Goal: Communication & Community: Answer question/provide support

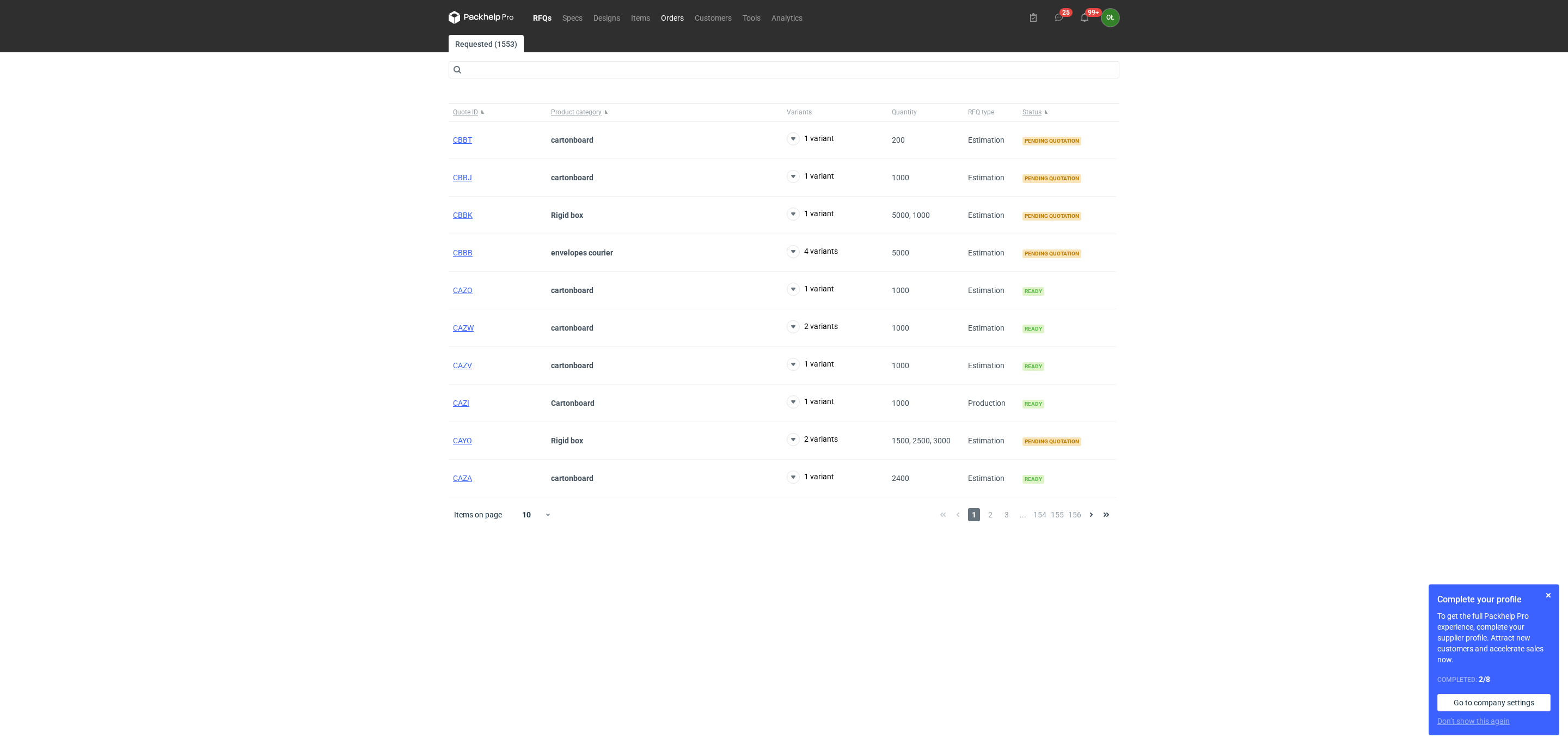
click at [668, 15] on link "Orders" at bounding box center [673, 17] width 34 height 13
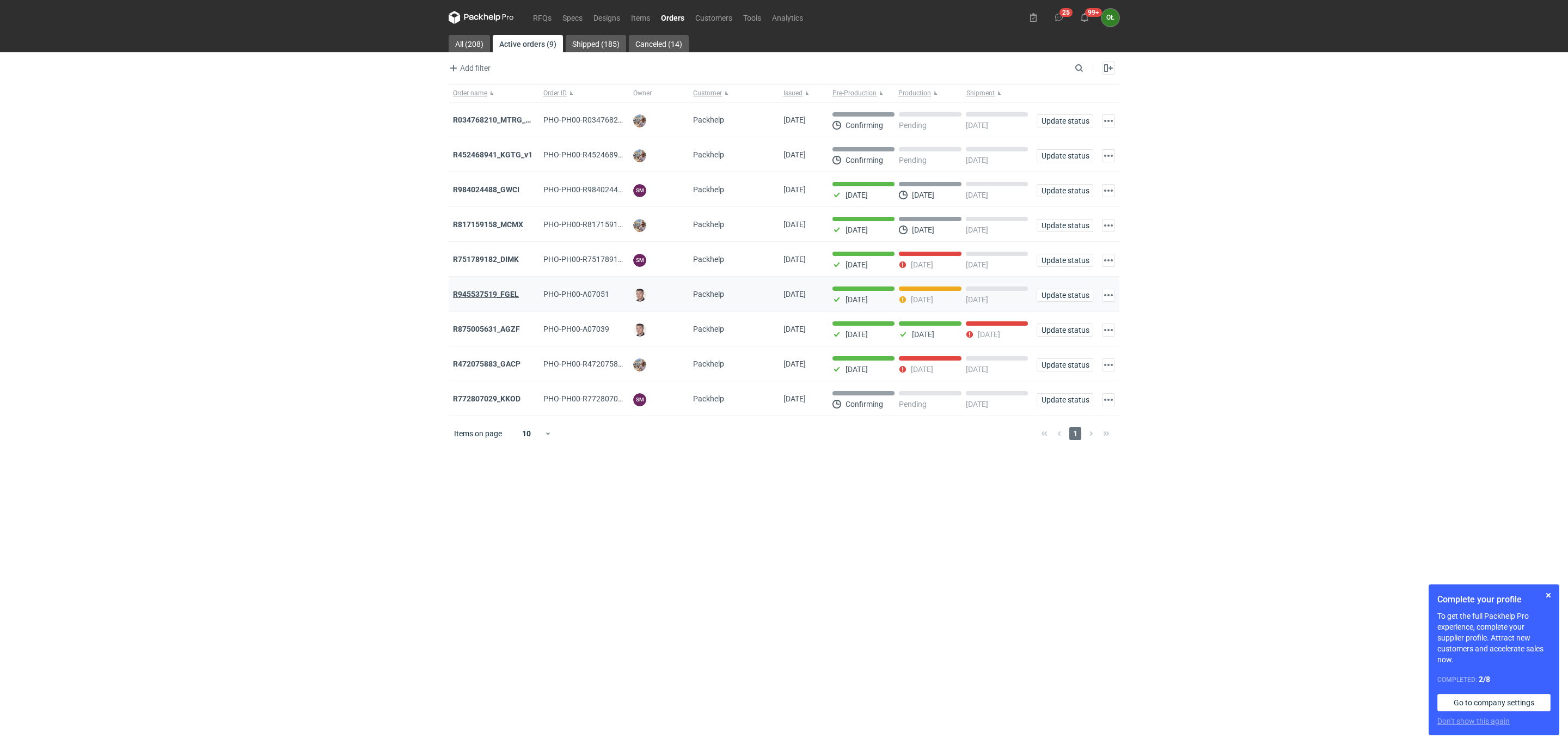
click at [507, 293] on strong "R945537519_FGEL" at bounding box center [485, 294] width 66 height 9
click at [637, 17] on link "Items" at bounding box center [640, 17] width 30 height 13
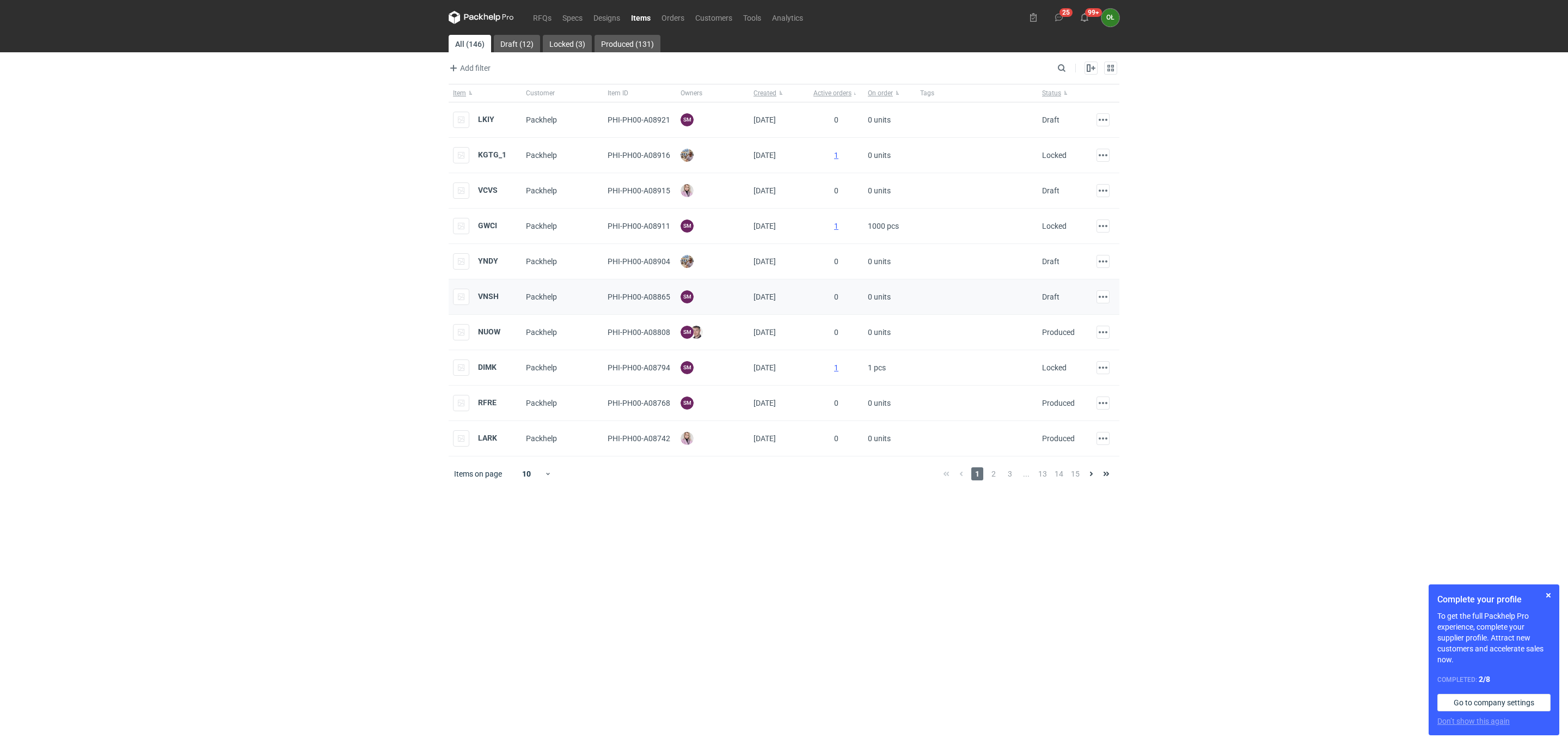
drag, startPoint x: 493, startPoint y: 291, endPoint x: 499, endPoint y: 298, distance: 9.2
click at [493, 293] on div "VNSH" at bounding box center [475, 297] width 46 height 16
click at [489, 296] on strong "VNSH" at bounding box center [488, 296] width 21 height 9
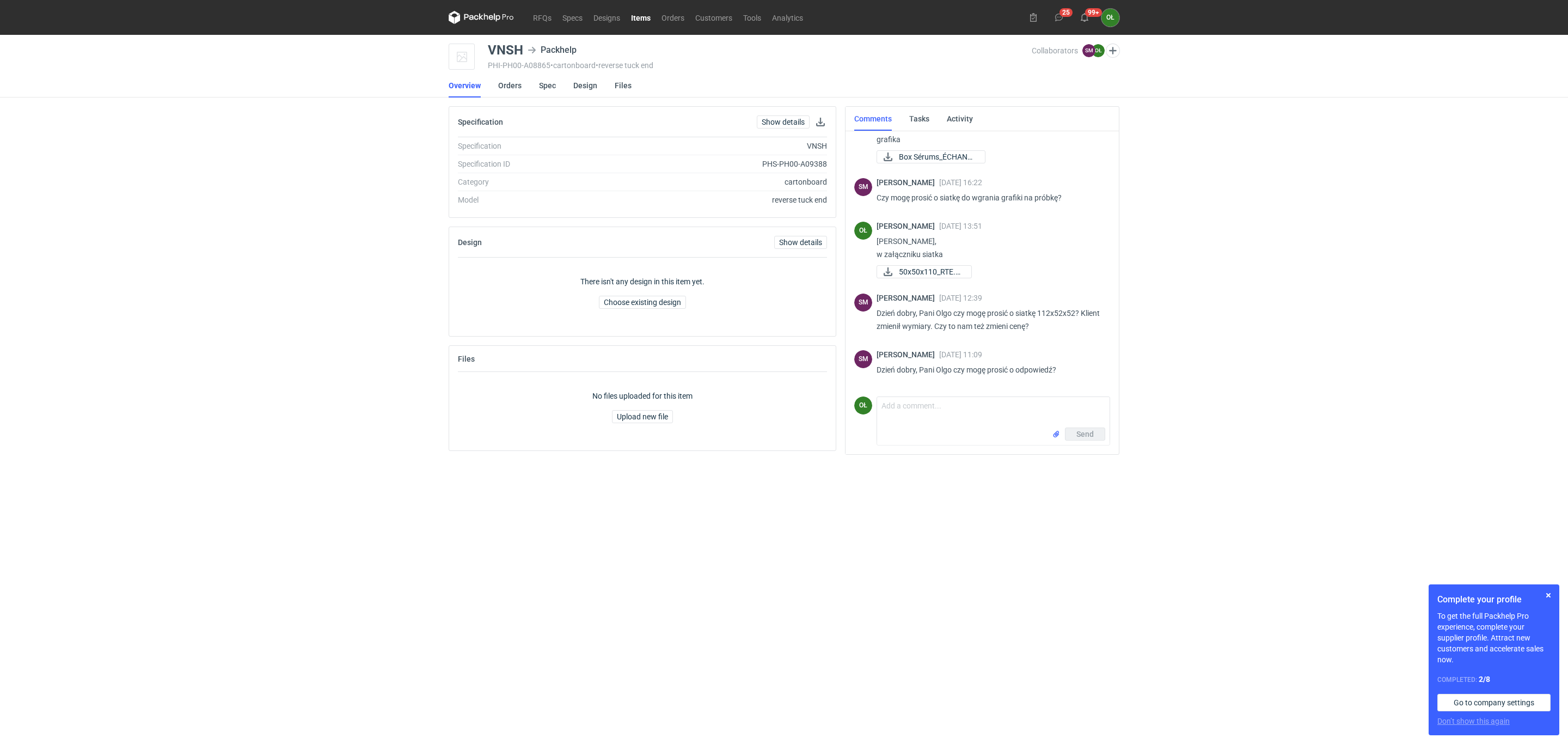
scroll to position [387, 0]
drag, startPoint x: 915, startPoint y: 412, endPoint x: 909, endPoint y: 405, distance: 9.2
click at [913, 409] on textarea "Comment message" at bounding box center [993, 412] width 233 height 30
type textarea "P"
click at [898, 405] on textarea "Comment message" at bounding box center [993, 407] width 233 height 30
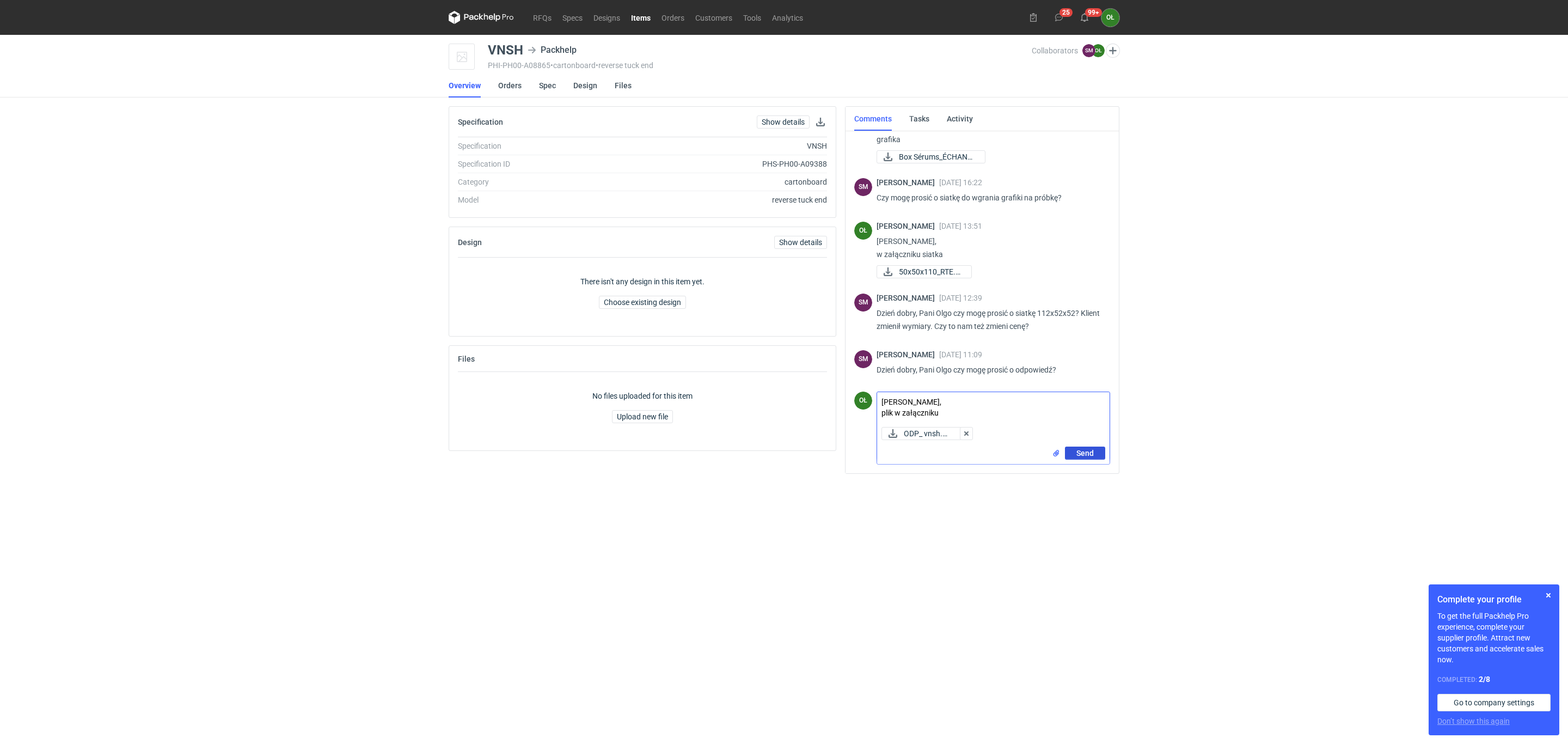
type textarea "Panie Sebastienie, plik w załączniku"
click at [1089, 456] on span "Send" at bounding box center [1085, 453] width 18 height 8
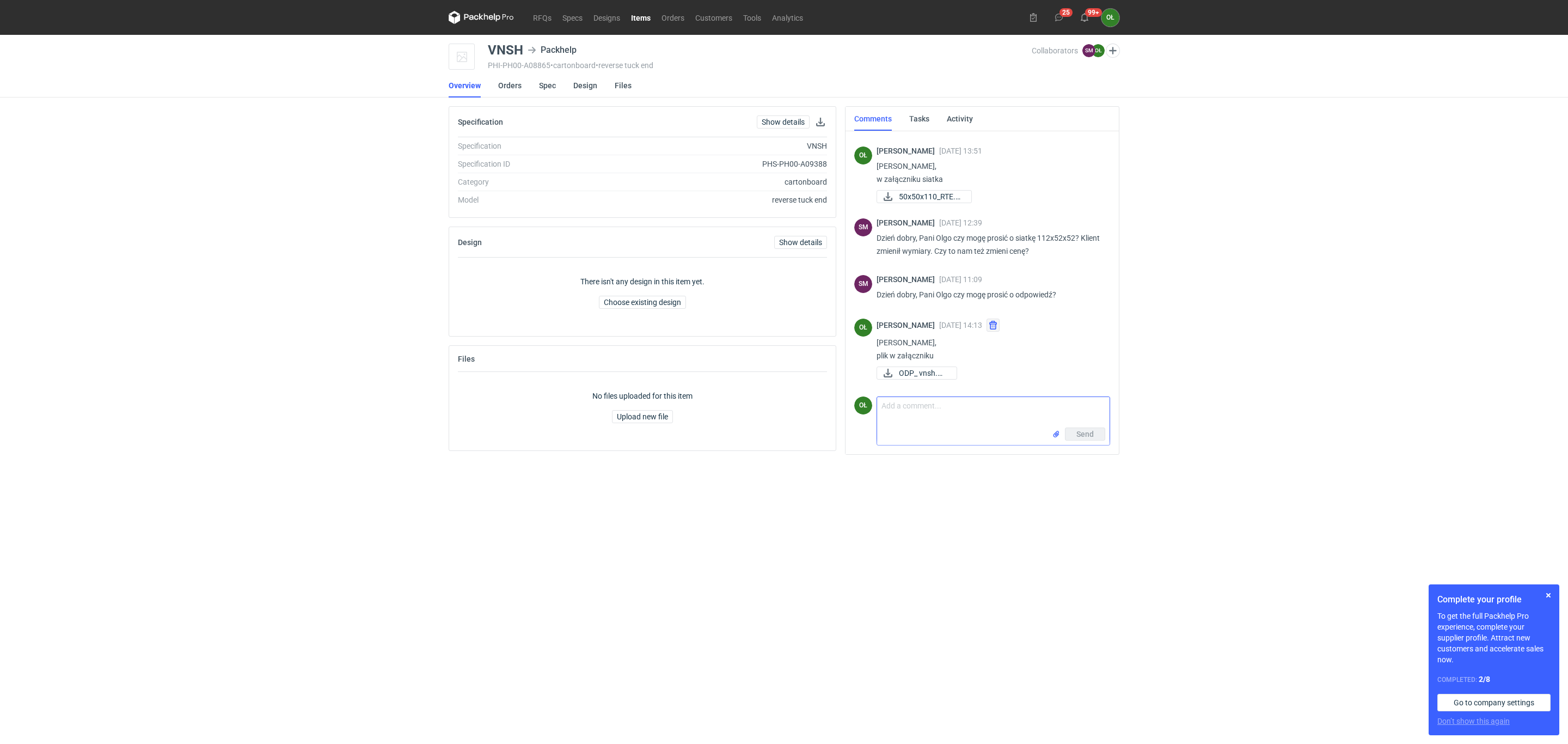
click at [1000, 323] on button "button" at bounding box center [993, 325] width 13 height 13
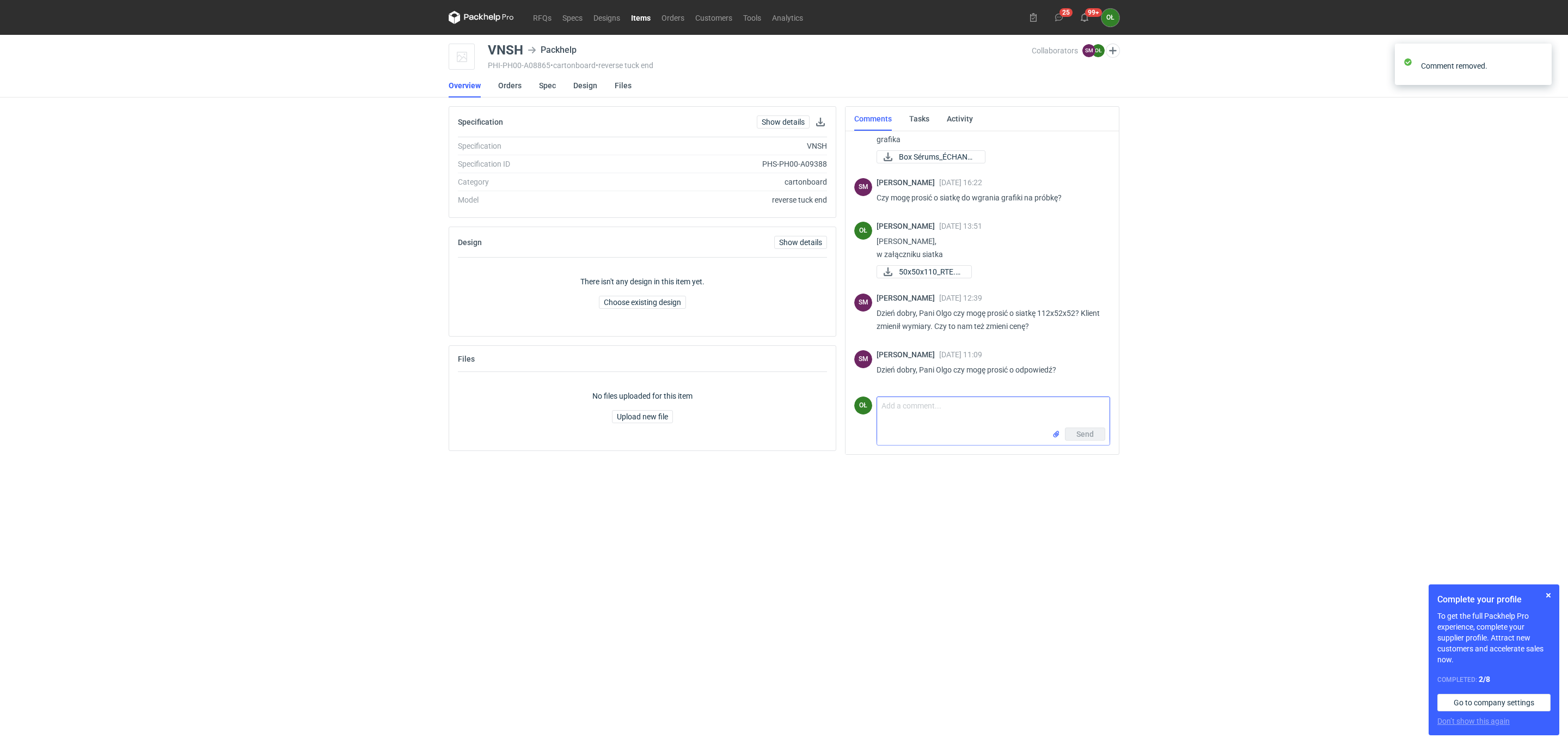
scroll to position [387, 0]
click at [1018, 323] on p "Dzień dobry, Pani Olgo czy mogę prosić o siatkę 112x52x52? Klient zmienił wymia…" at bounding box center [989, 319] width 225 height 26
drag, startPoint x: 1054, startPoint y: 347, endPoint x: 1068, endPoint y: 347, distance: 14.0
click at [1055, 347] on div "SM Sebastian Markut 19 Aug 2025 11:09 Dzień dobry, Pani Olgo czy mogę prosić o …" at bounding box center [982, 365] width 256 height 44
drag, startPoint x: 1043, startPoint y: 310, endPoint x: 1080, endPoint y: 310, distance: 37.0
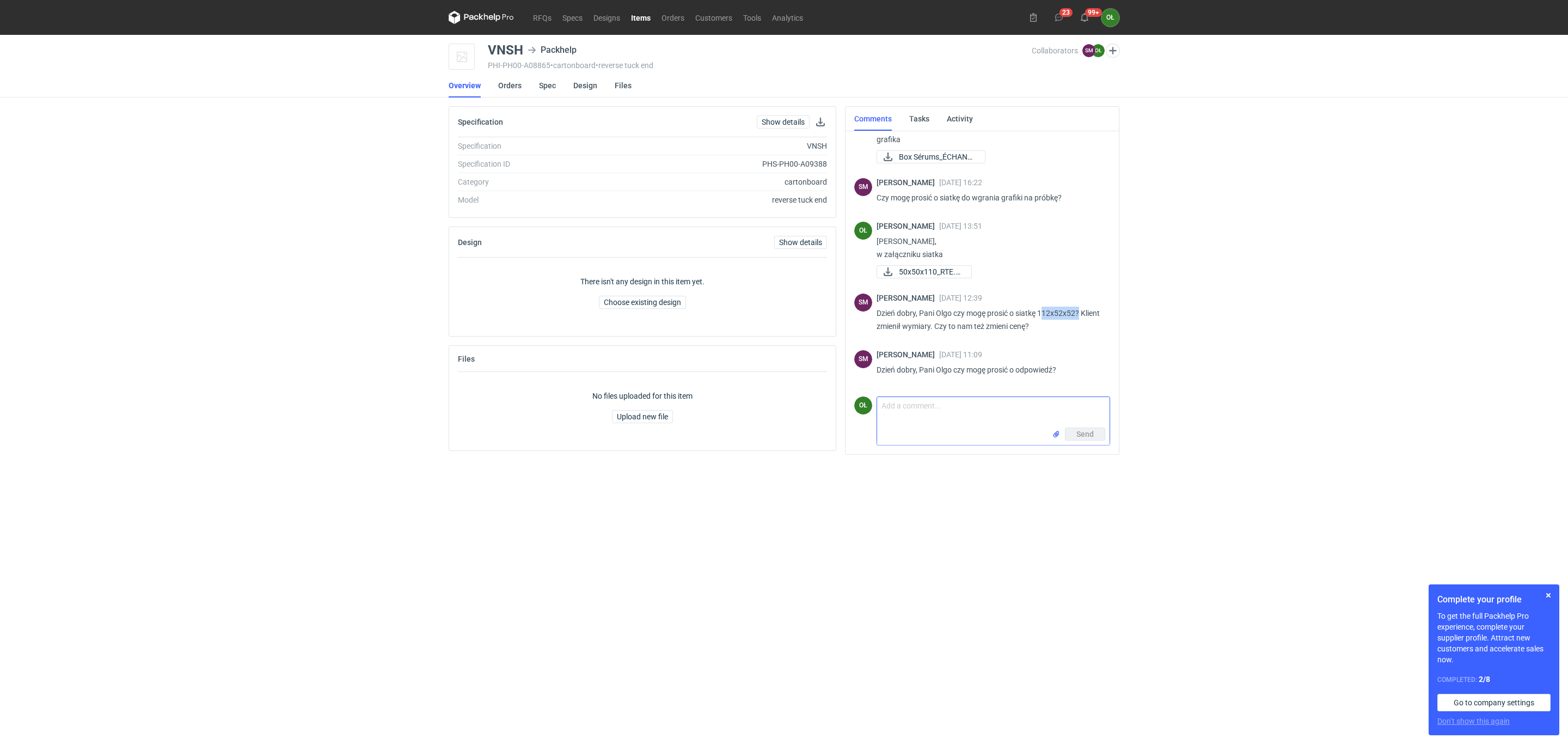
click at [1080, 310] on p "Dzień dobry, Pani Olgo czy mogę prosić o siatkę 112x52x52? Klient zmienił wymia…" at bounding box center [989, 319] width 225 height 26
drag, startPoint x: 1040, startPoint y: 313, endPoint x: 1084, endPoint y: 313, distance: 44.0
click at [1084, 313] on p "Dzień dobry, Pani Olgo czy mogę prosić o siatkę 112x52x52? Klient zmienił wymia…" at bounding box center [989, 319] width 225 height 26
copy p "112x52x52?"
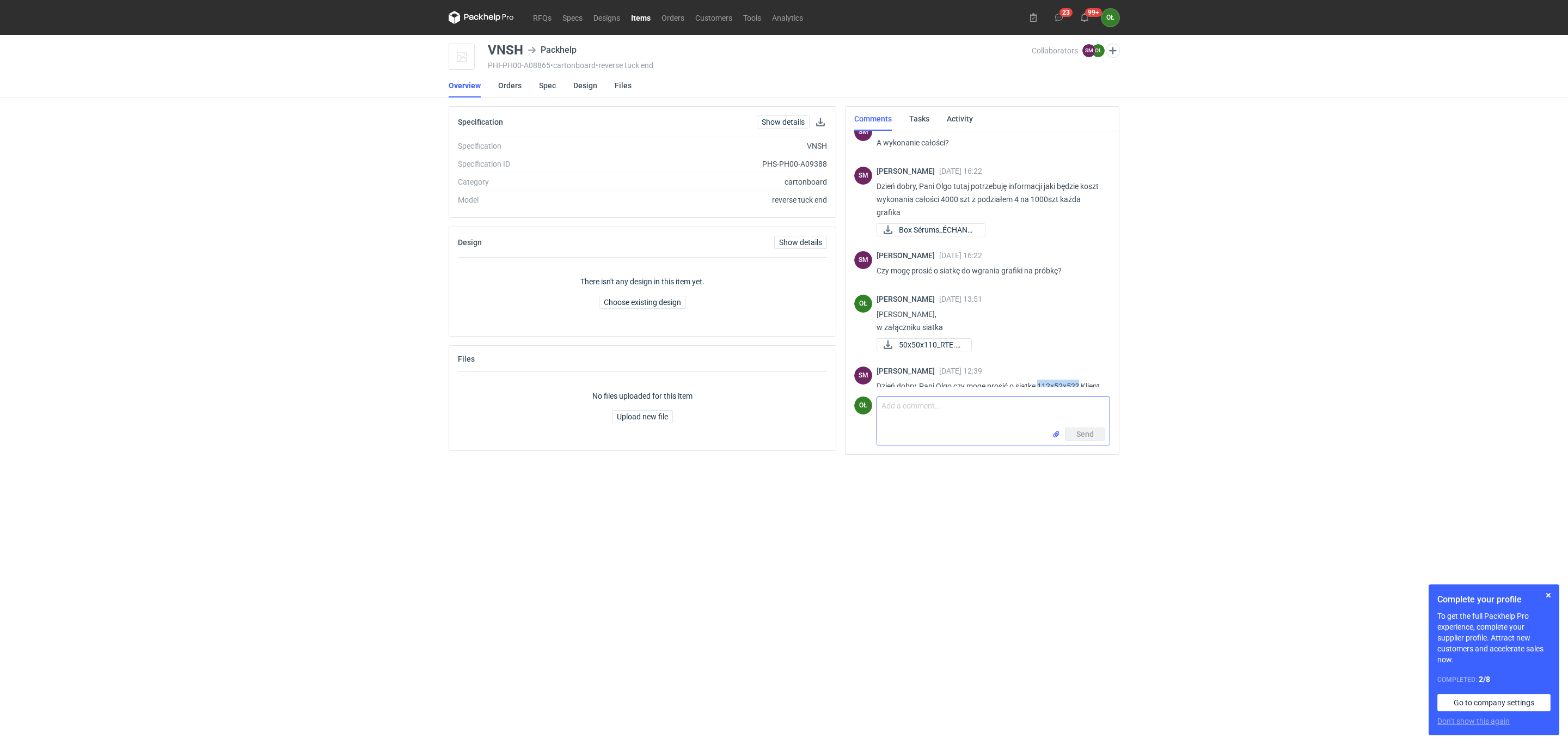
scroll to position [386, 0]
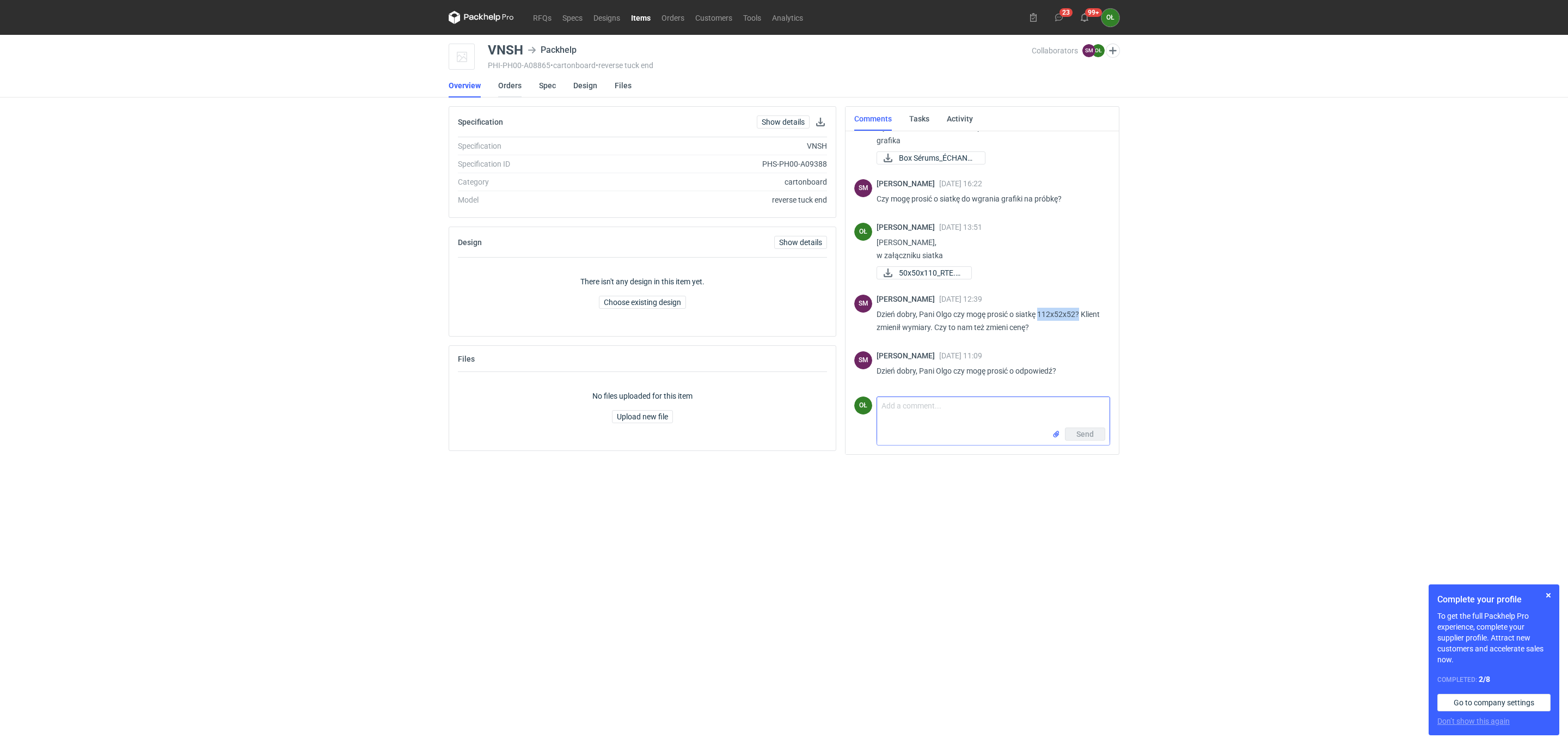
click at [512, 83] on link "Orders" at bounding box center [509, 86] width 23 height 24
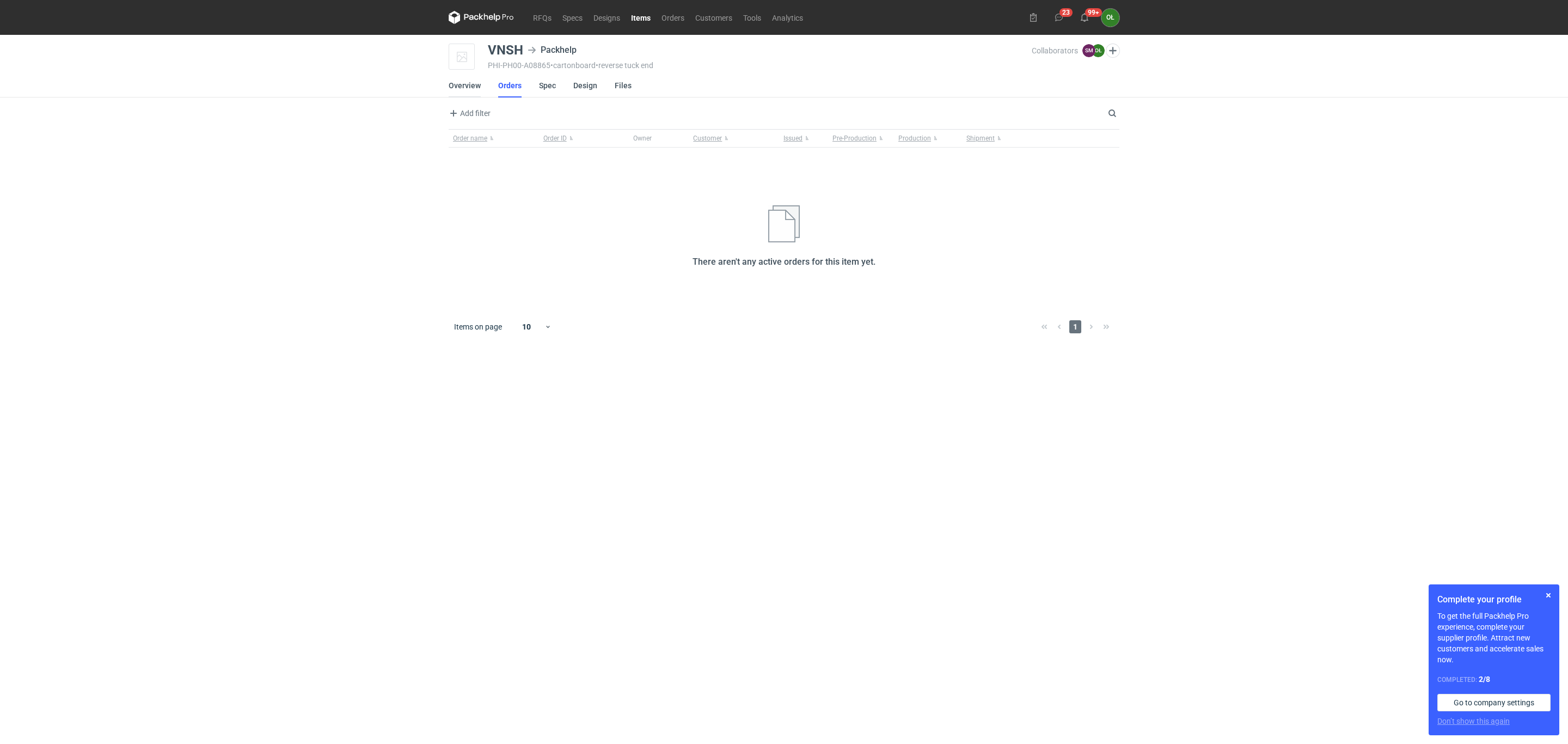
click at [474, 82] on link "Overview" at bounding box center [465, 86] width 32 height 24
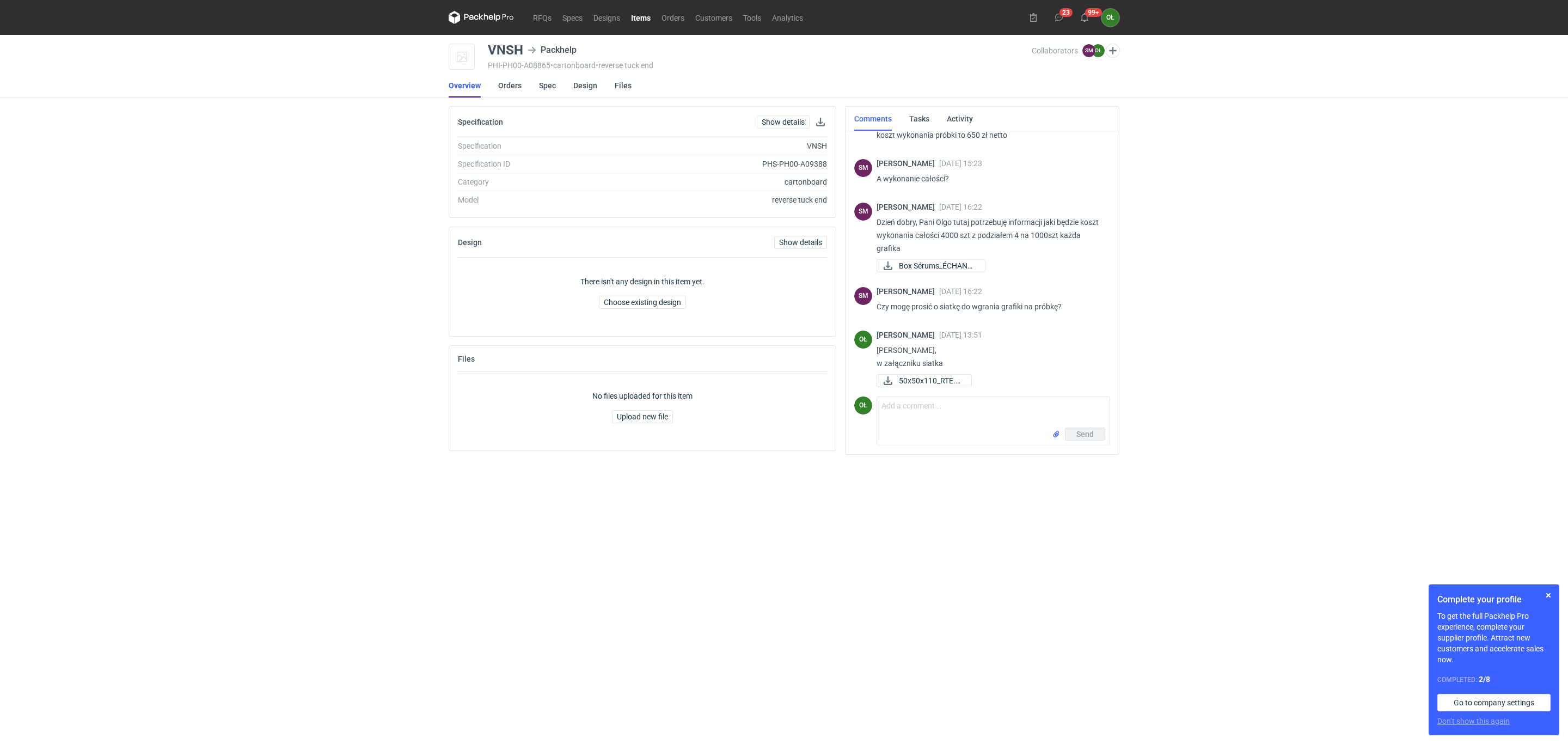
scroll to position [277, 0]
click at [534, 79] on li "Orders" at bounding box center [518, 86] width 41 height 24
click at [539, 79] on link "Spec" at bounding box center [547, 86] width 17 height 24
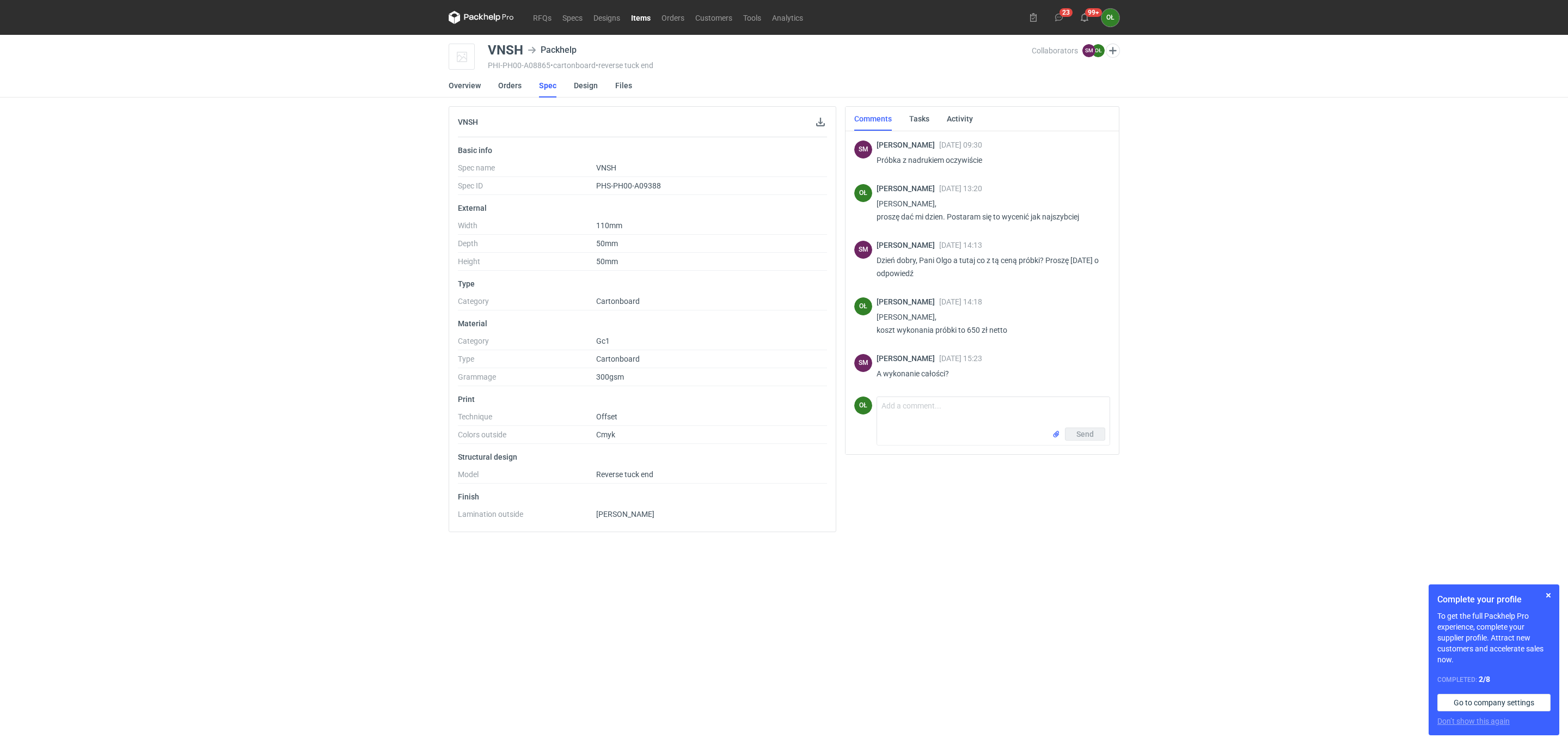
scroll to position [386, 0]
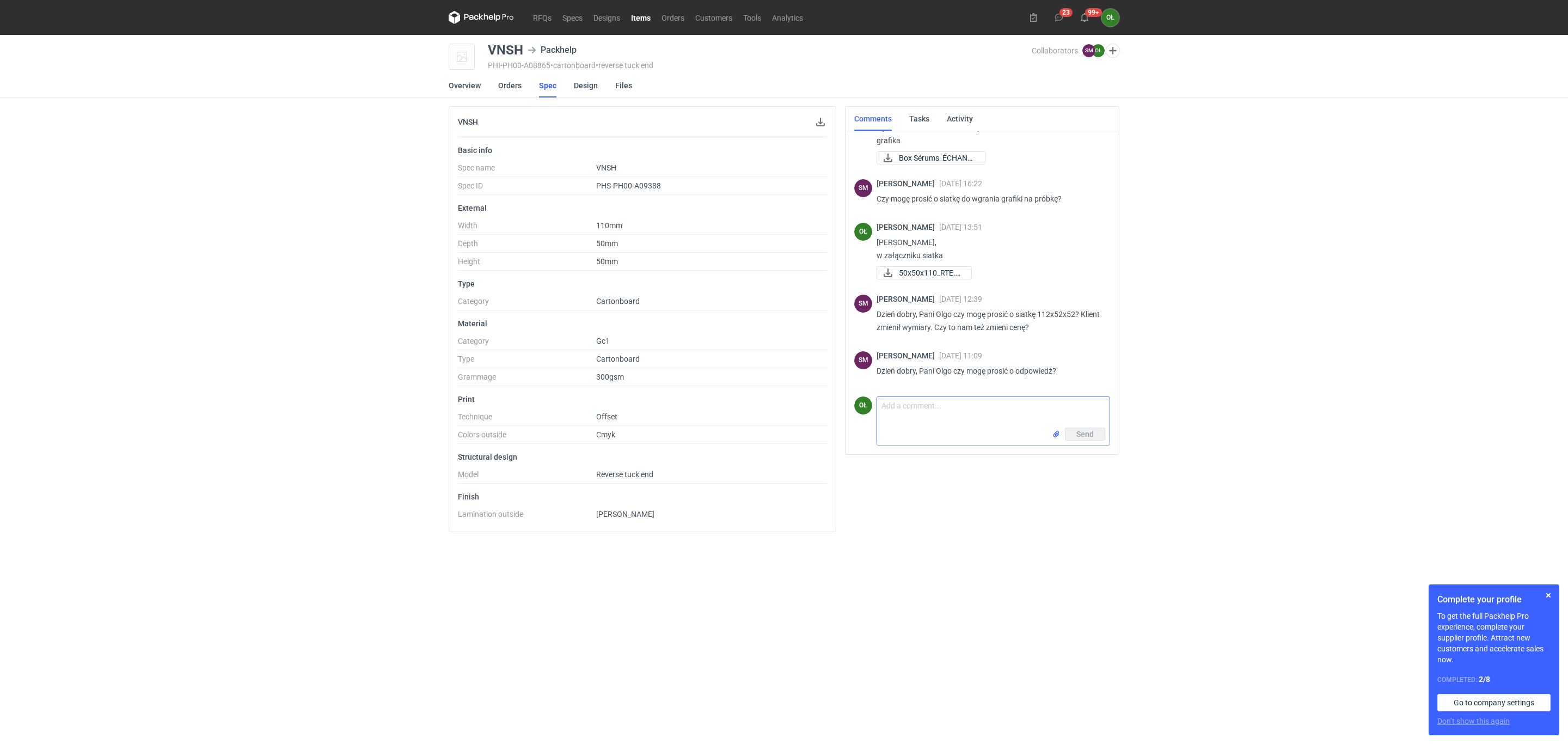
click at [905, 410] on textarea "Comment message" at bounding box center [993, 412] width 233 height 30
type textarea "C"
click at [930, 404] on textarea "Panie Se" at bounding box center [993, 412] width 233 height 30
click at [956, 423] on textarea "Panie Sebastianie, przy nakładzie" at bounding box center [993, 412] width 233 height 30
click at [1044, 420] on textarea "Panie Sebastianie, przy nakładzie 4x1000 koszt wykonania - 47" at bounding box center [993, 412] width 233 height 30
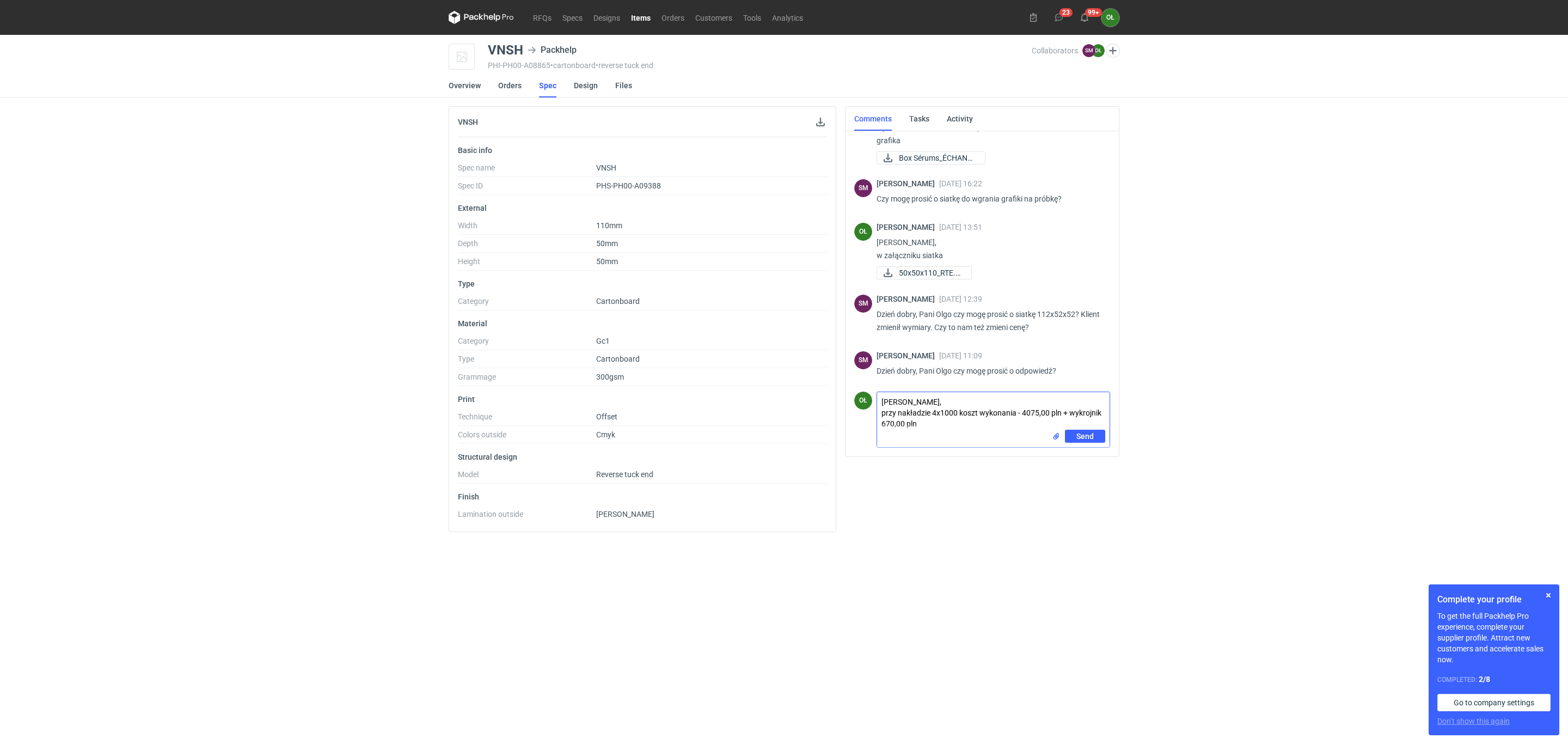
type textarea "Panie Sebastianie, przy nakładzie 4x1000 koszt wykonania - 4075,00 pln + wykroj…"
click at [929, 428] on textarea "Panie Sebastianie, przy nakładzie 4x1000 koszt wykonania - 4075,00 pln + wykroj…" at bounding box center [993, 411] width 233 height 38
drag, startPoint x: 1100, startPoint y: 456, endPoint x: 1129, endPoint y: 466, distance: 30.7
click at [1100, 456] on button "Send" at bounding box center [1085, 460] width 40 height 13
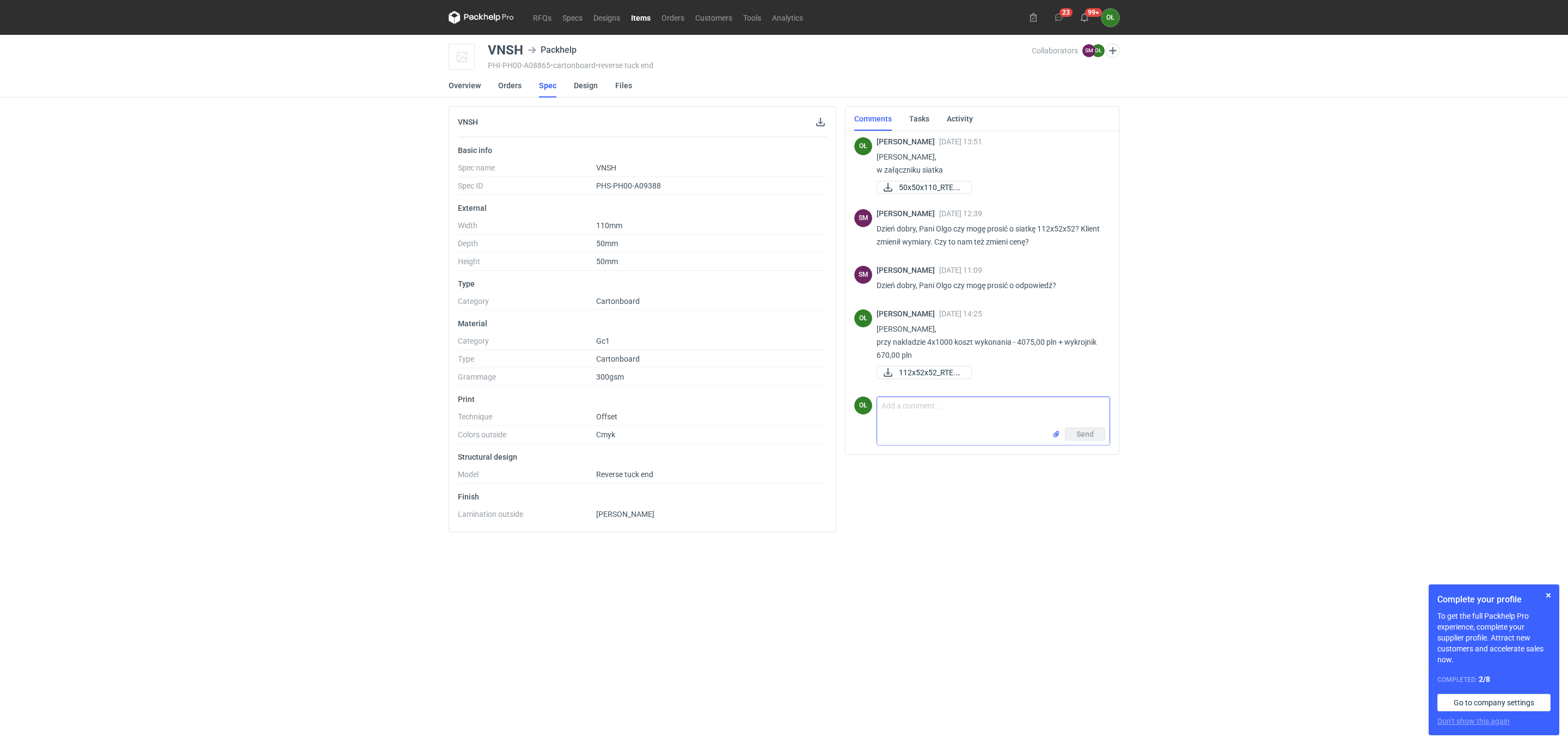
scroll to position [471, 0]
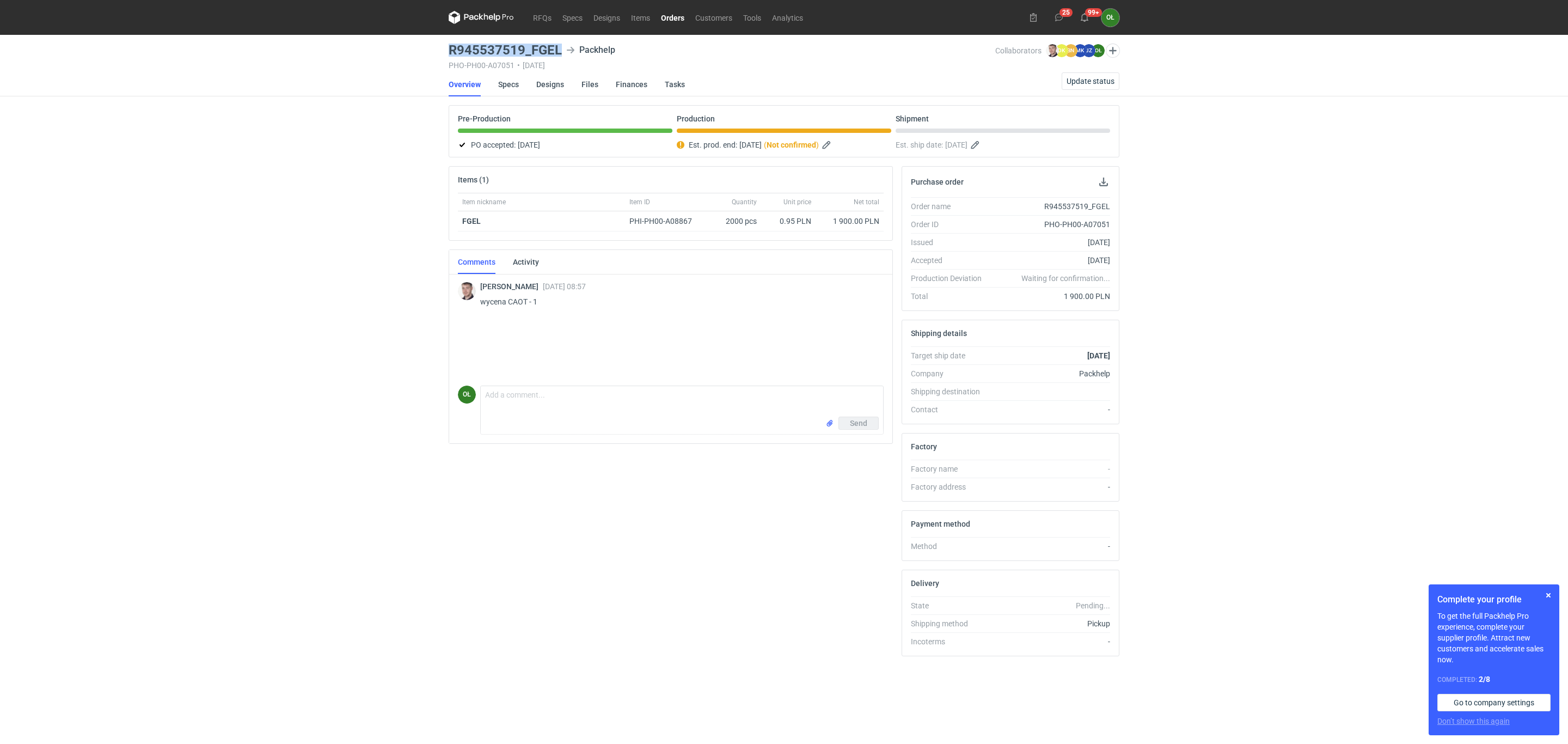
drag, startPoint x: 448, startPoint y: 48, endPoint x: 562, endPoint y: 48, distance: 114.0
click at [562, 48] on main "R945537519_FGEL Packhelp PHO-PH00-A07051 • [DATE] Collaborators [PERSON_NAME] D…" at bounding box center [784, 389] width 680 height 709
copy h3 "R945537519_FGEL"
click at [554, 85] on link "Designs" at bounding box center [550, 84] width 28 height 24
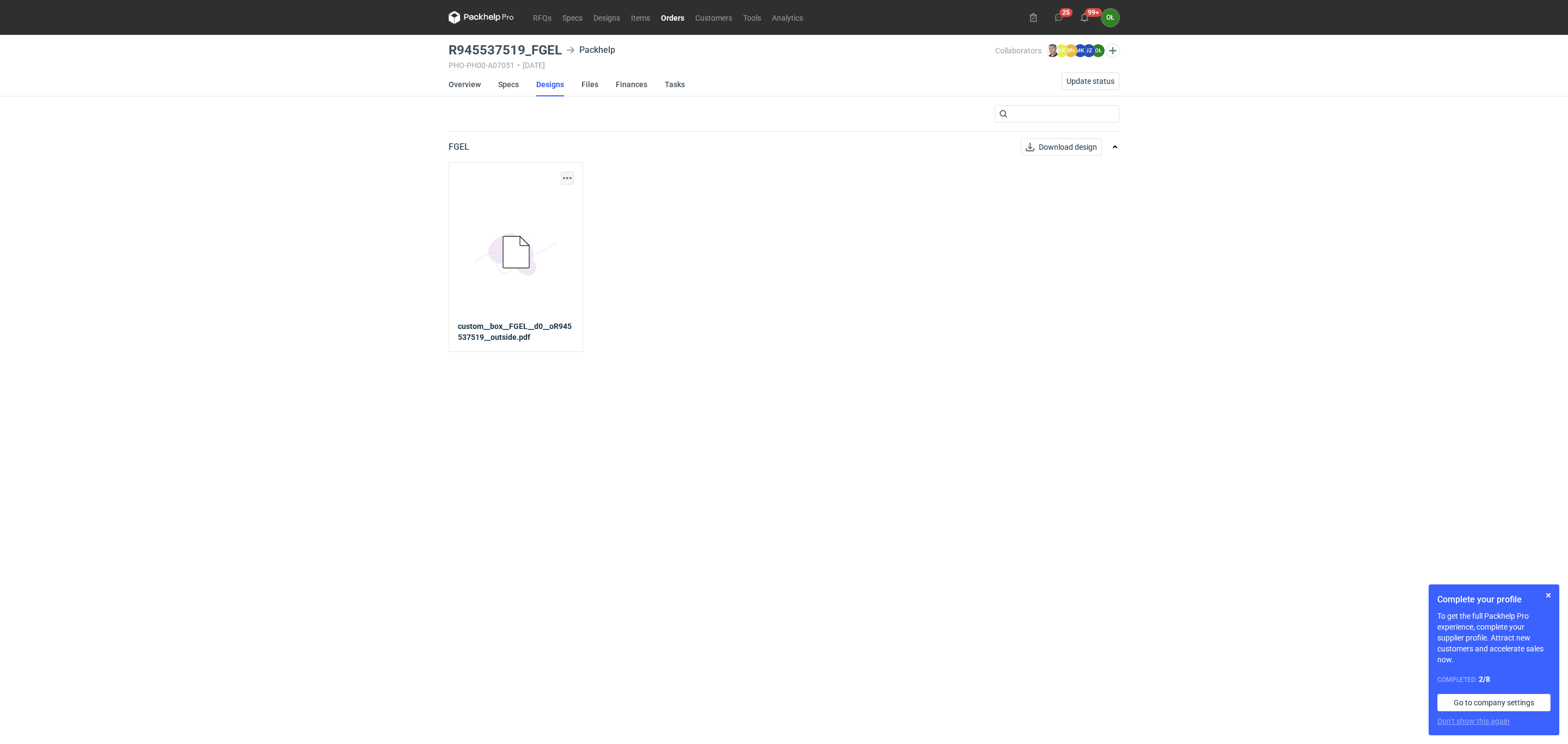
click at [559, 182] on div "Download design part" at bounding box center [516, 178] width 116 height 13
click at [567, 178] on button "button" at bounding box center [567, 178] width 13 height 13
click at [557, 208] on link "Download design part" at bounding box center [519, 202] width 100 height 18
click at [673, 15] on link "Orders" at bounding box center [673, 17] width 34 height 13
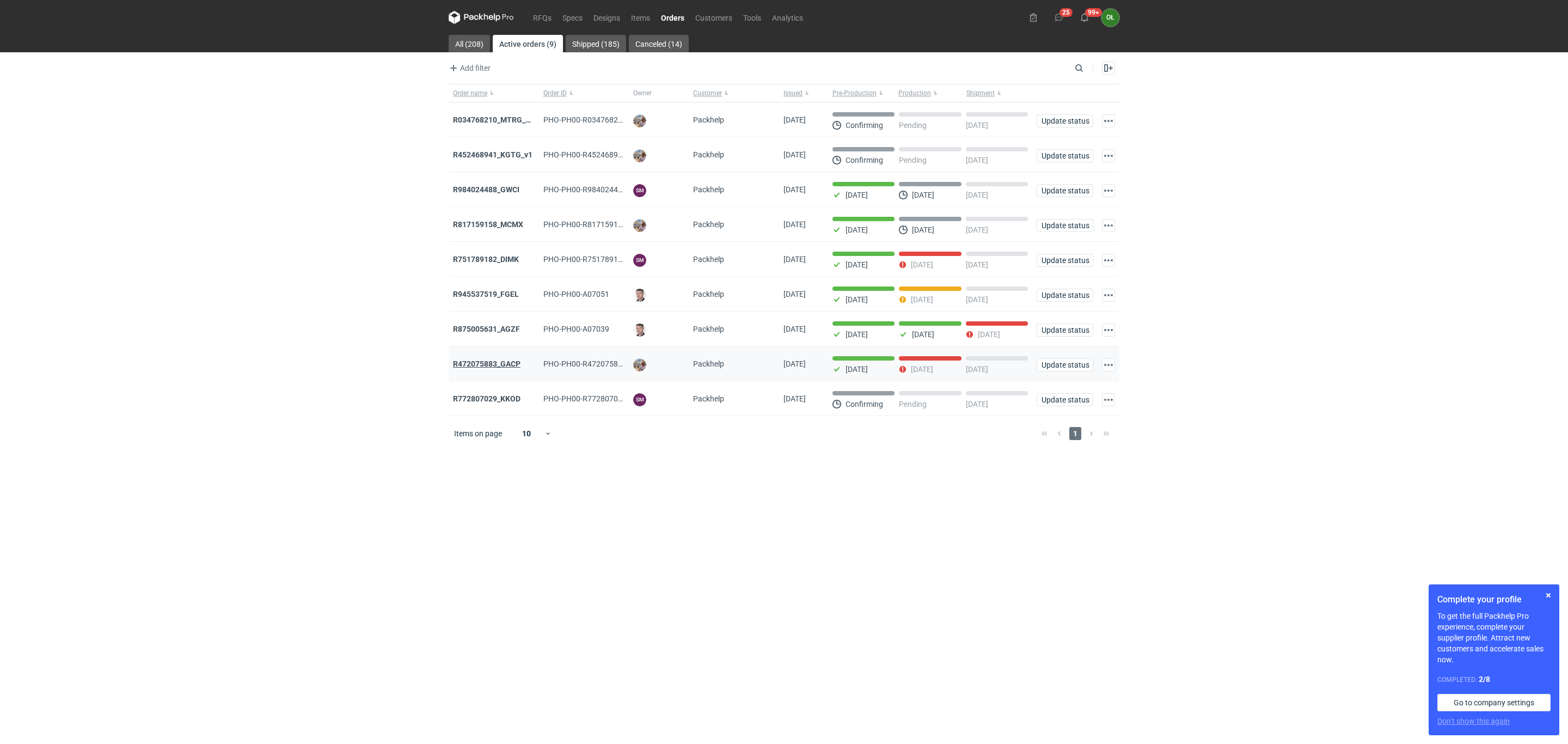
click at [494, 366] on strong "R472075883_GACP" at bounding box center [486, 364] width 67 height 9
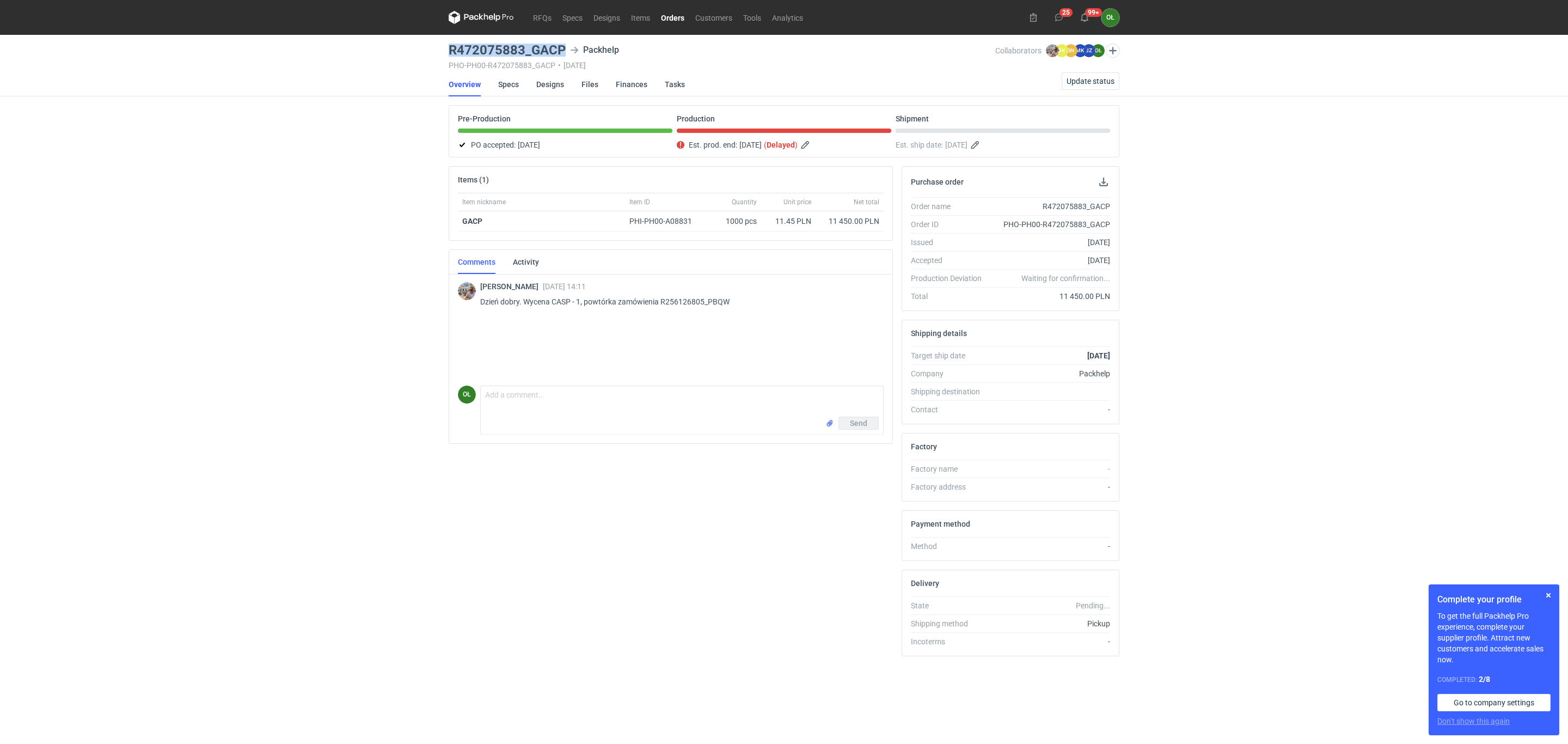
drag, startPoint x: 446, startPoint y: 51, endPoint x: 579, endPoint y: 50, distance: 133.0
click at [579, 50] on main "R472075883_GACP Packhelp PHO-PH00-R472075883_GACP • [DATE] Collaborators [PERSO…" at bounding box center [784, 389] width 680 height 709
copy h3 "R472075883_GACP"
click at [390, 59] on div "RFQs Specs Designs Items Orders Customers Tools Analytics 25 99+ OŁ [PERSON_NAM…" at bounding box center [784, 372] width 1568 height 744
drag, startPoint x: 448, startPoint y: 49, endPoint x: 567, endPoint y: 42, distance: 119.2
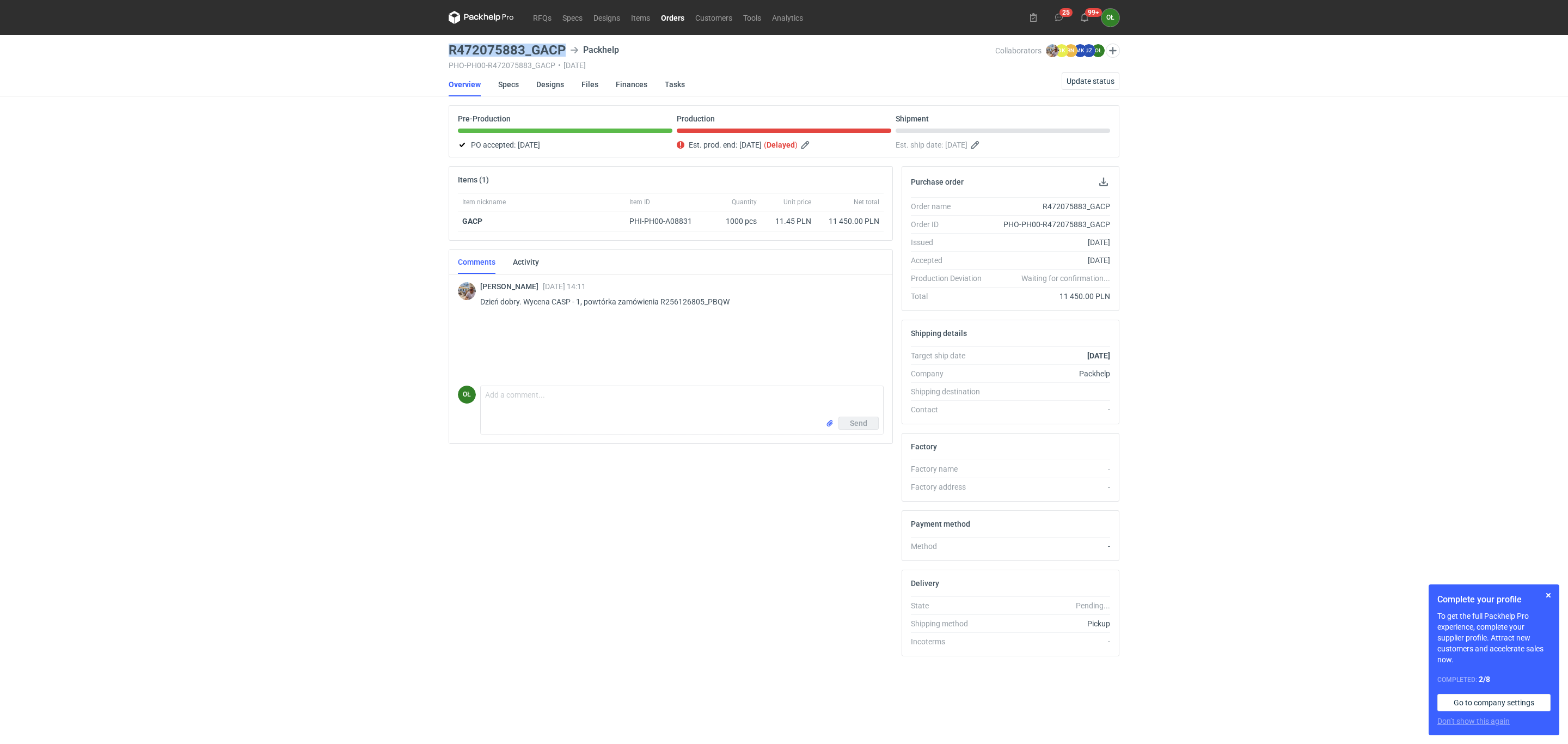
click at [567, 42] on main "R472075883_GACP Packhelp PHO-PH00-R472075883_GACP • [DATE] Collaborators [PERSO…" at bounding box center [784, 389] width 680 height 709
copy h3 "R472075883_GACP"
click at [196, 137] on div "RFQs Specs Designs Items Orders Customers Tools Analytics 25 99+ OŁ [PERSON_NAM…" at bounding box center [784, 372] width 1568 height 744
